Goal: Check status

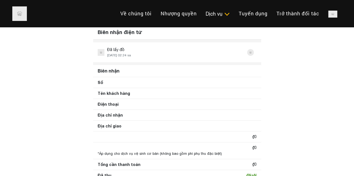
drag, startPoint x: 0, startPoint y: 0, endPoint x: 294, endPoint y: 63, distance: 301.2
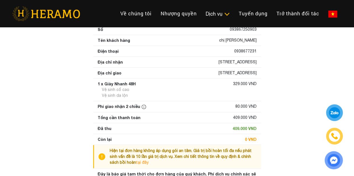
scroll to position [55, 0]
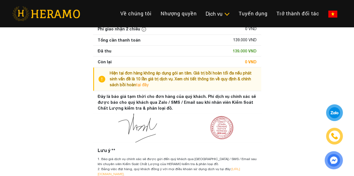
scroll to position [124, 0]
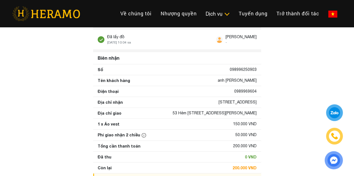
scroll to position [13, 0]
